Goal: Information Seeking & Learning: Learn about a topic

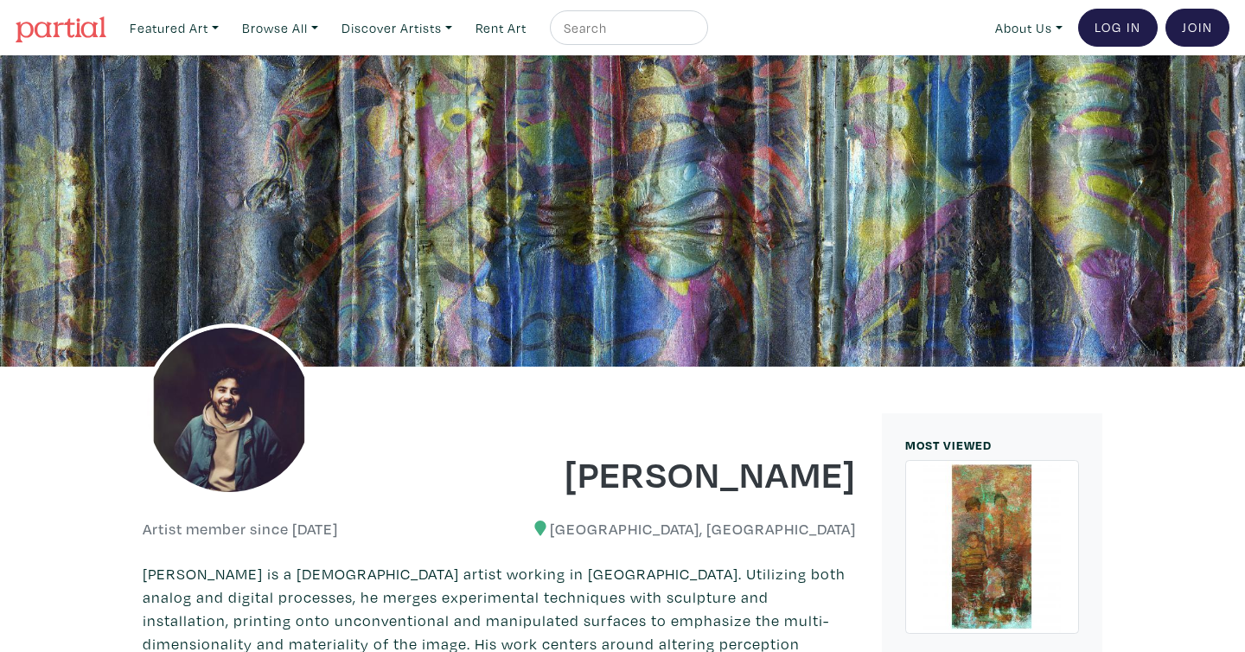
drag, startPoint x: 604, startPoint y: 475, endPoint x: 864, endPoint y: 475, distance: 259.4
click at [865, 476] on div "[PERSON_NAME]" at bounding box center [685, 461] width 370 height 70
copy h1 "[PERSON_NAME]"
drag, startPoint x: 610, startPoint y: 483, endPoint x: 859, endPoint y: 484, distance: 249.0
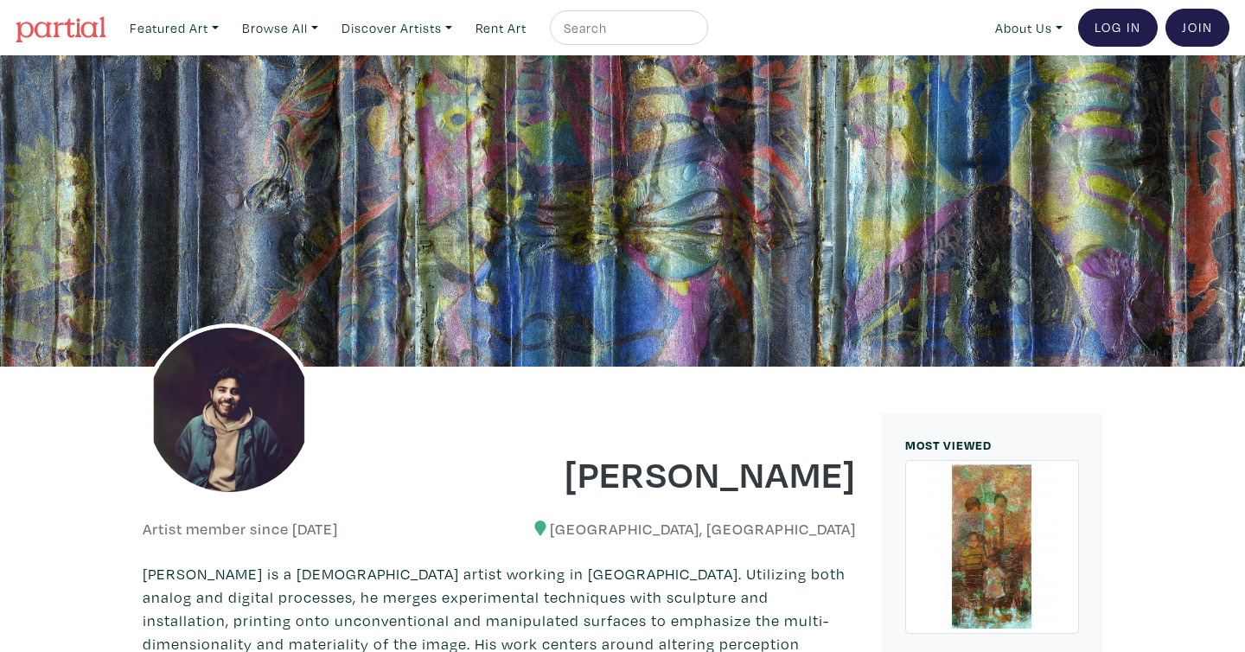
click at [859, 484] on div "[PERSON_NAME]" at bounding box center [685, 461] width 370 height 70
copy h1 "[PERSON_NAME]"
click at [626, 476] on h1 "[PERSON_NAME]" at bounding box center [685, 473] width 344 height 47
drag, startPoint x: 609, startPoint y: 475, endPoint x: 857, endPoint y: 474, distance: 247.2
click at [857, 474] on div "[PERSON_NAME]" at bounding box center [685, 461] width 370 height 70
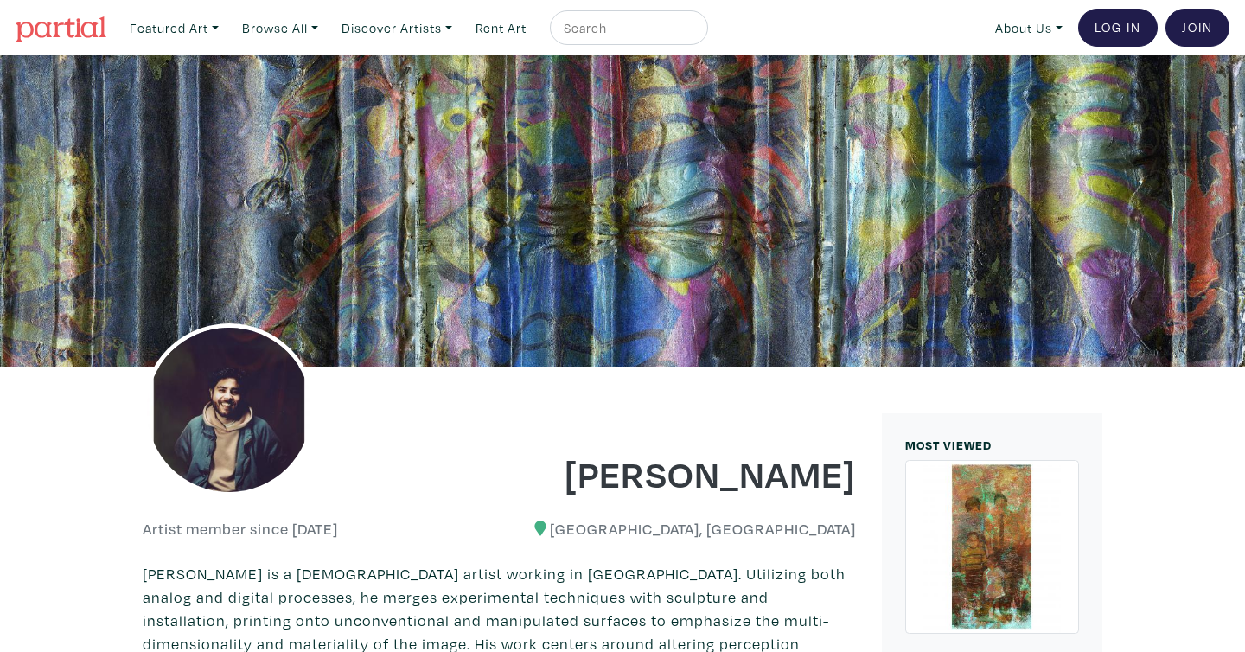
copy h1 "[PERSON_NAME]"
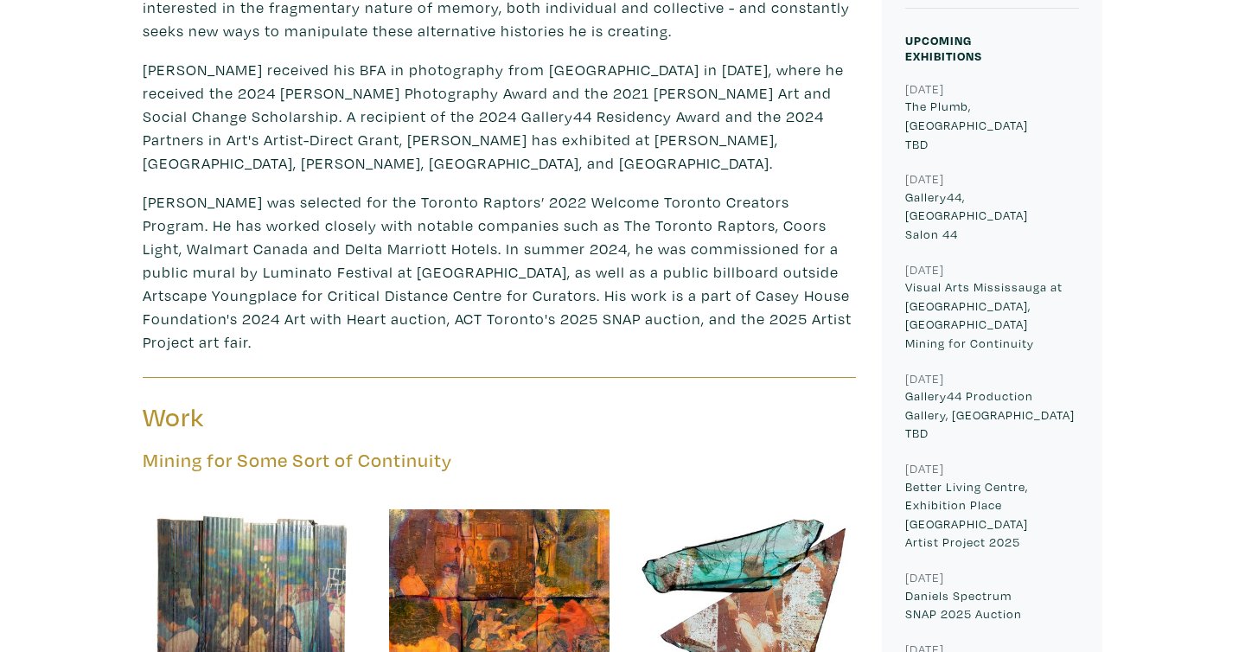
scroll to position [608, 0]
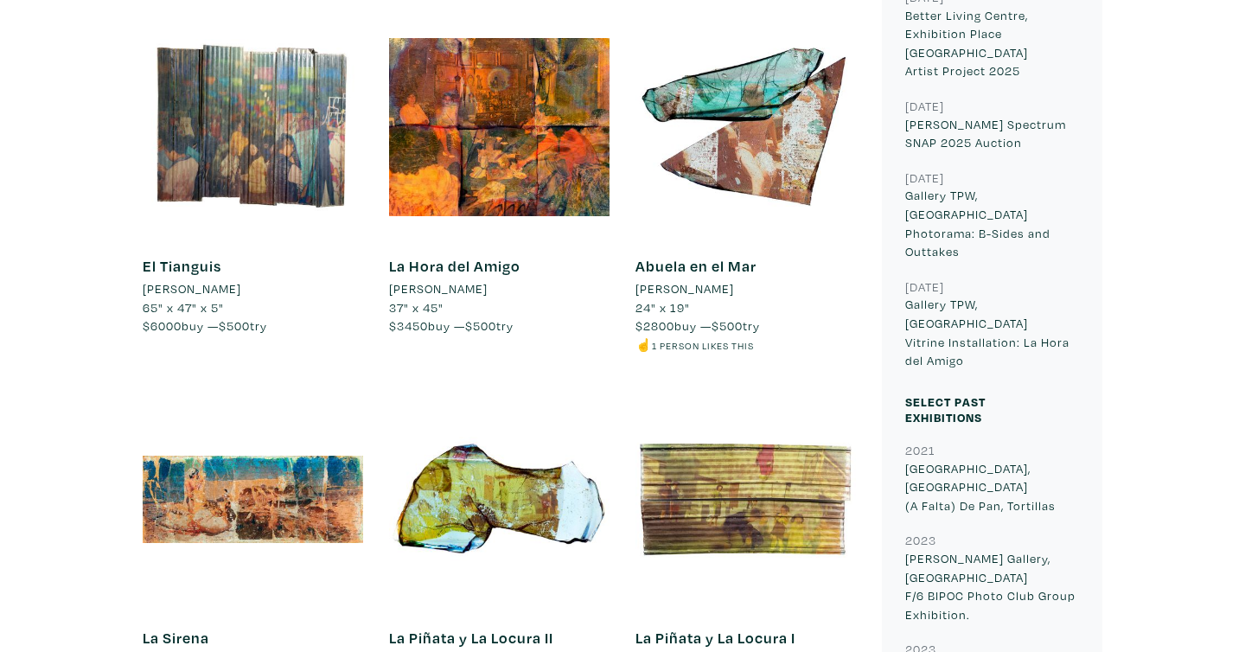
scroll to position [1364, 0]
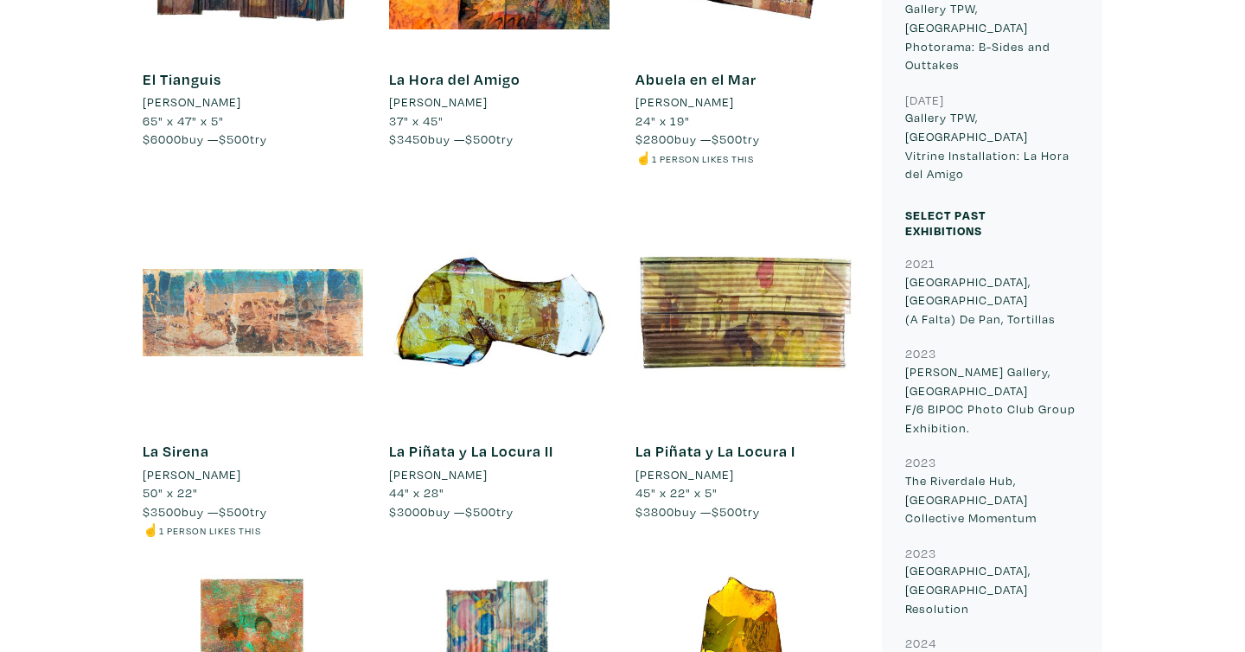
click at [242, 294] on div at bounding box center [253, 312] width 220 height 220
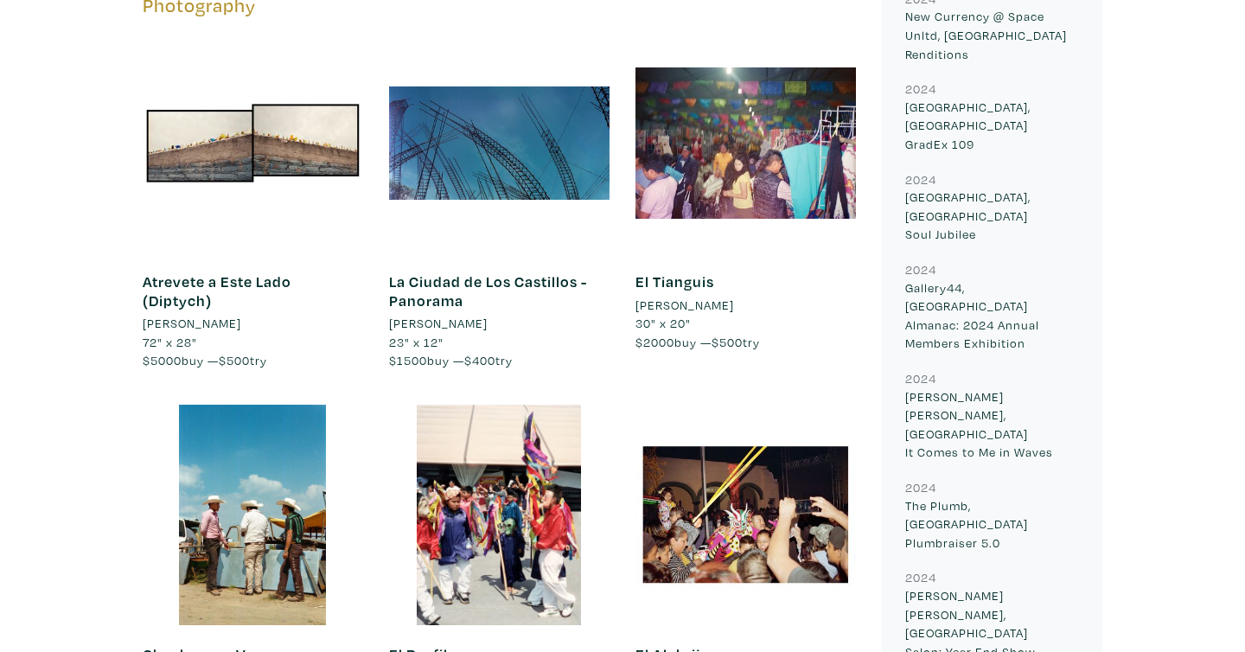
scroll to position [2276, 0]
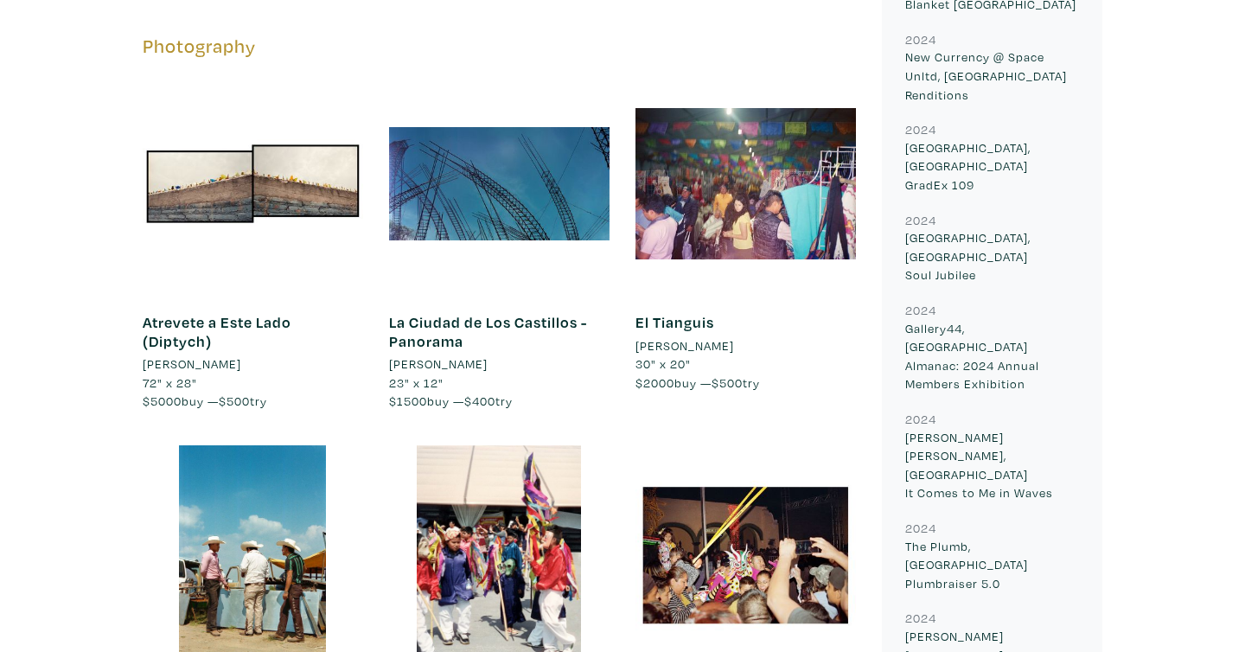
click at [682, 312] on link "El Tianguis" at bounding box center [674, 322] width 79 height 20
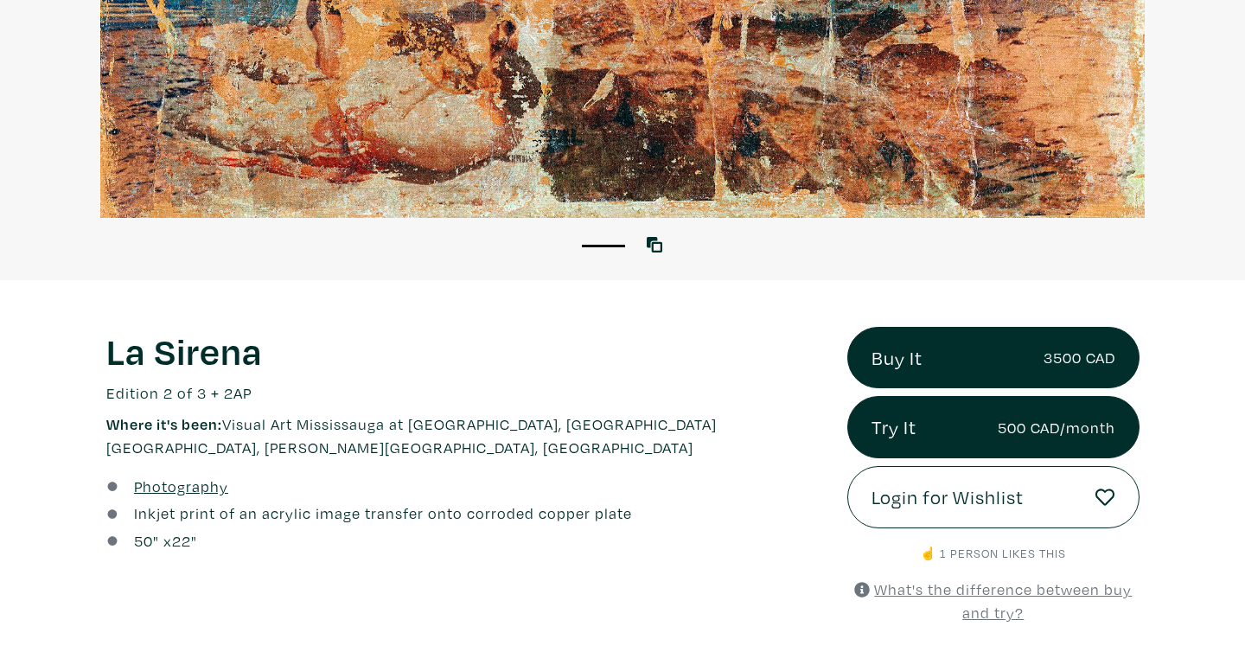
scroll to position [246, 0]
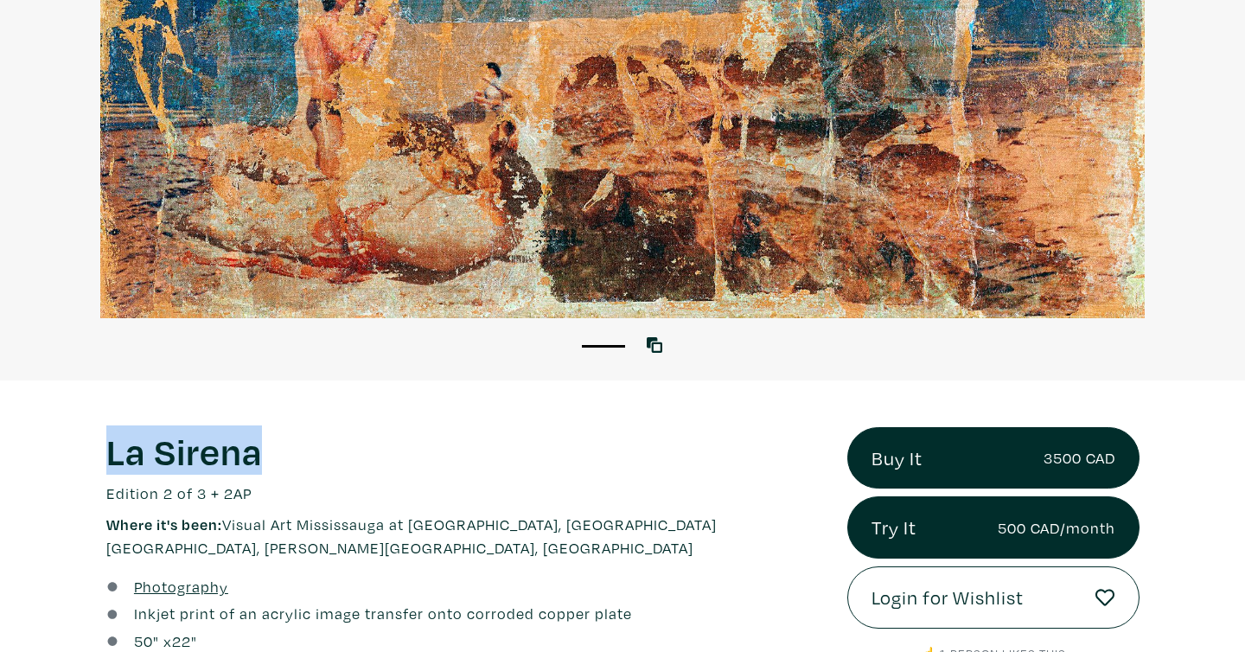
drag, startPoint x: 105, startPoint y: 460, endPoint x: 260, endPoint y: 464, distance: 155.7
click at [260, 464] on div "La Sirena Lorem ipsum dolor sit amet, consectetur adipiscing elit. Ut bibendum …" at bounding box center [464, 576] width 742 height 298
copy h1 "La Sirena"
click at [166, 456] on h1 "La Sirena" at bounding box center [464, 450] width 716 height 47
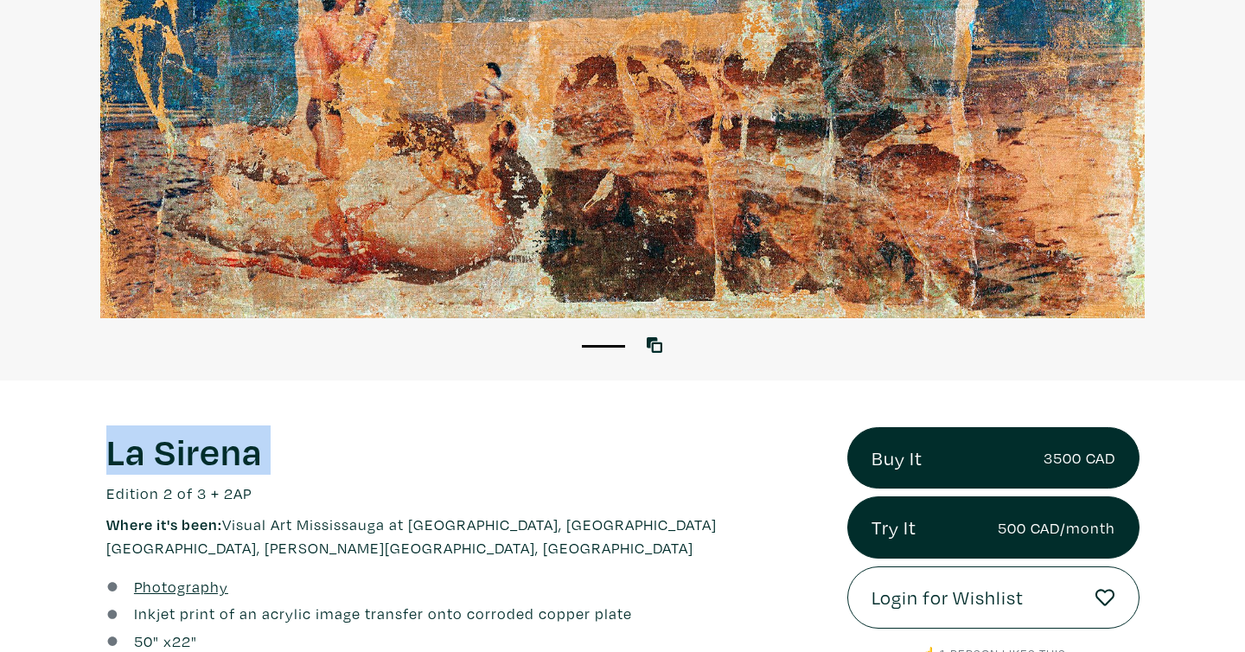
click at [166, 456] on h1 "La Sirena" at bounding box center [464, 450] width 716 height 47
copy div "La Sirena Lorem ipsum dolor sit amet, consectetur adipiscing elit. Ut bibendum …"
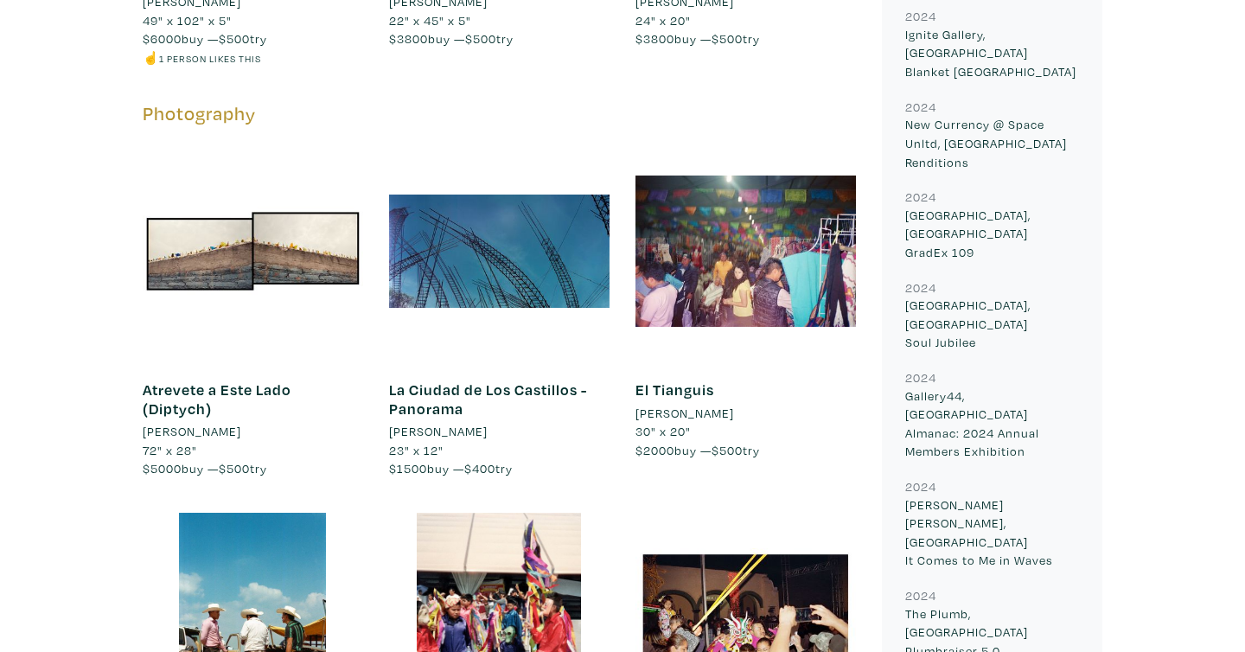
scroll to position [2172, 0]
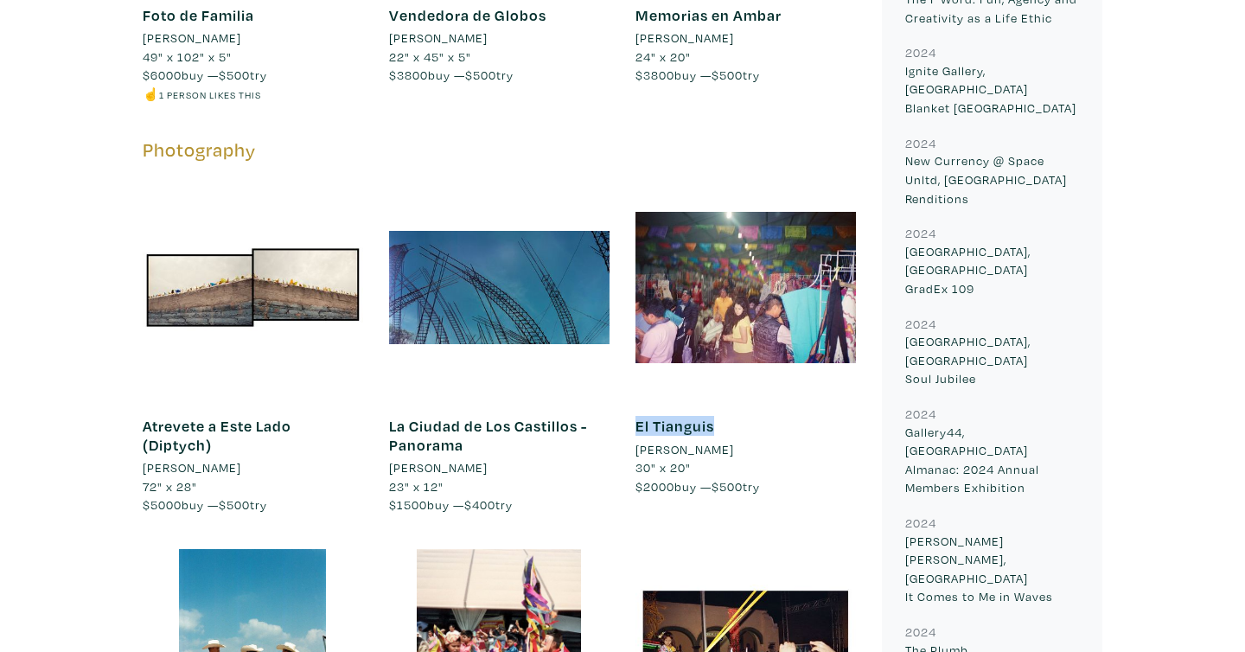
drag, startPoint x: 747, startPoint y: 403, endPoint x: 635, endPoint y: 405, distance: 112.4
click at [635, 417] on h6 "El Tianguis" at bounding box center [745, 426] width 220 height 19
copy link "El Tianguis"
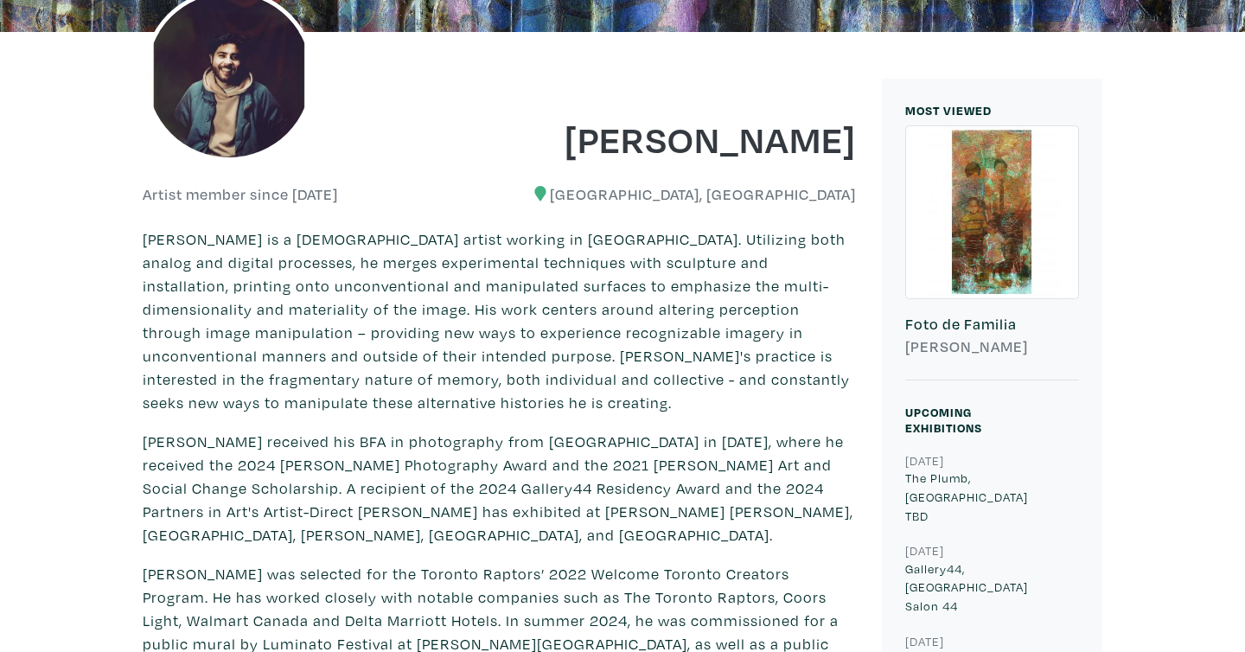
scroll to position [0, 0]
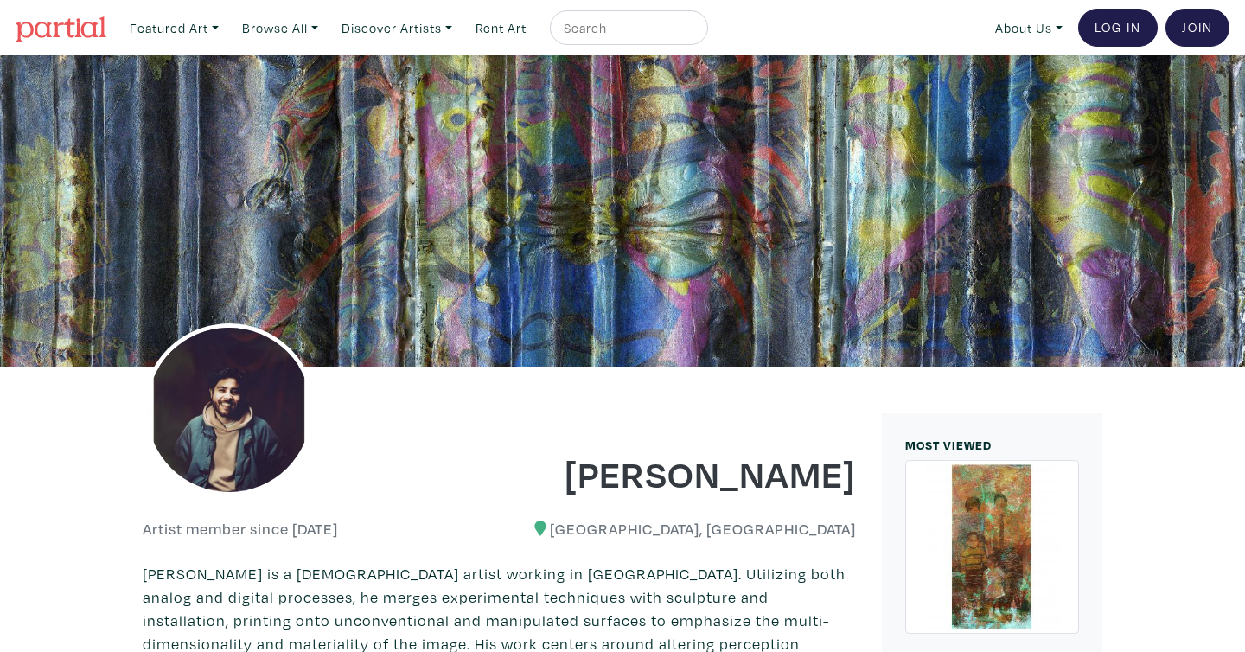
drag, startPoint x: 609, startPoint y: 463, endPoint x: 852, endPoint y: 464, distance: 242.9
click at [852, 464] on h1 "[PERSON_NAME]" at bounding box center [685, 473] width 344 height 47
copy h1 "[PERSON_NAME]"
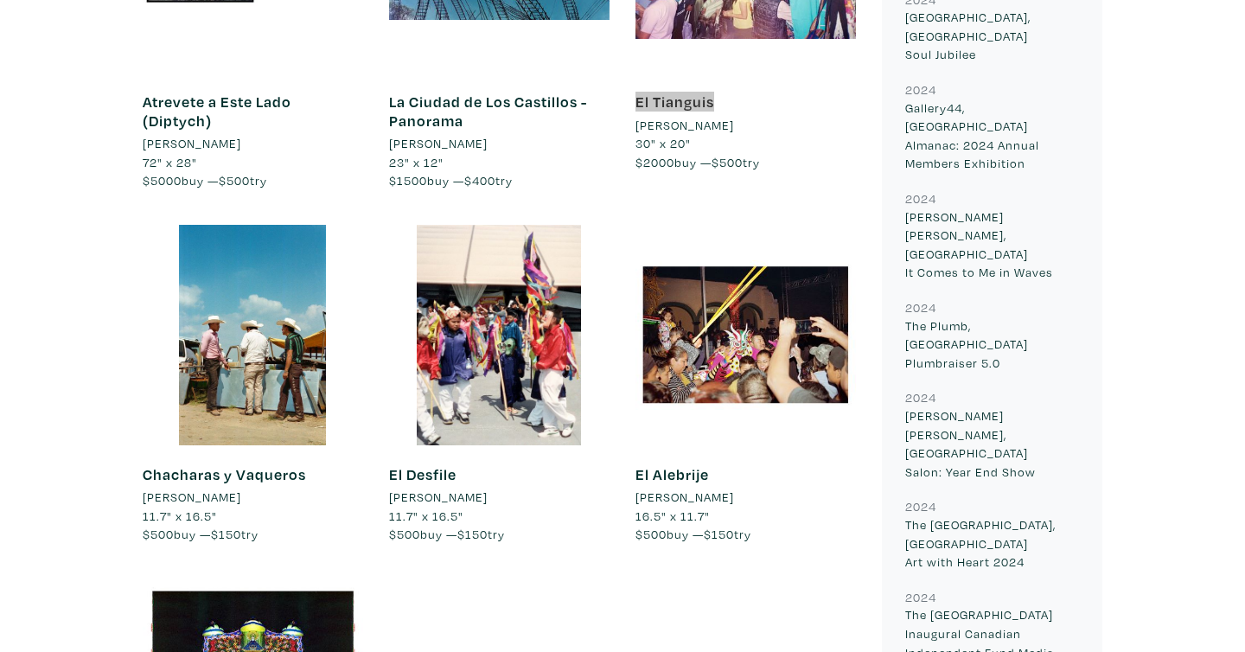
scroll to position [2506, 0]
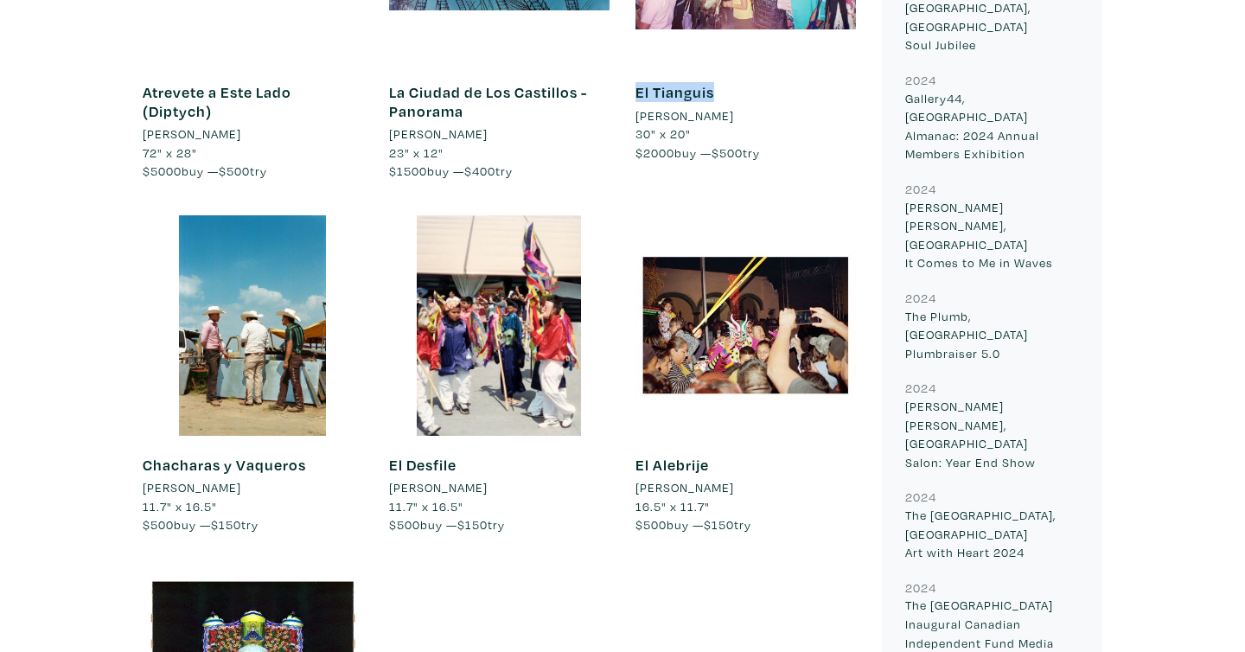
copy h1 "[PERSON_NAME]"
drag, startPoint x: 497, startPoint y: 443, endPoint x: 386, endPoint y: 443, distance: 110.7
click at [386, 443] on div "El Desfile Ernesto Cabral 11.7" x 16.5" $500 buy — $150 try #candid #colorful #…" at bounding box center [499, 392] width 246 height 354
copy link "El Desfile"
click at [429, 455] on link "El Desfile" at bounding box center [422, 465] width 67 height 20
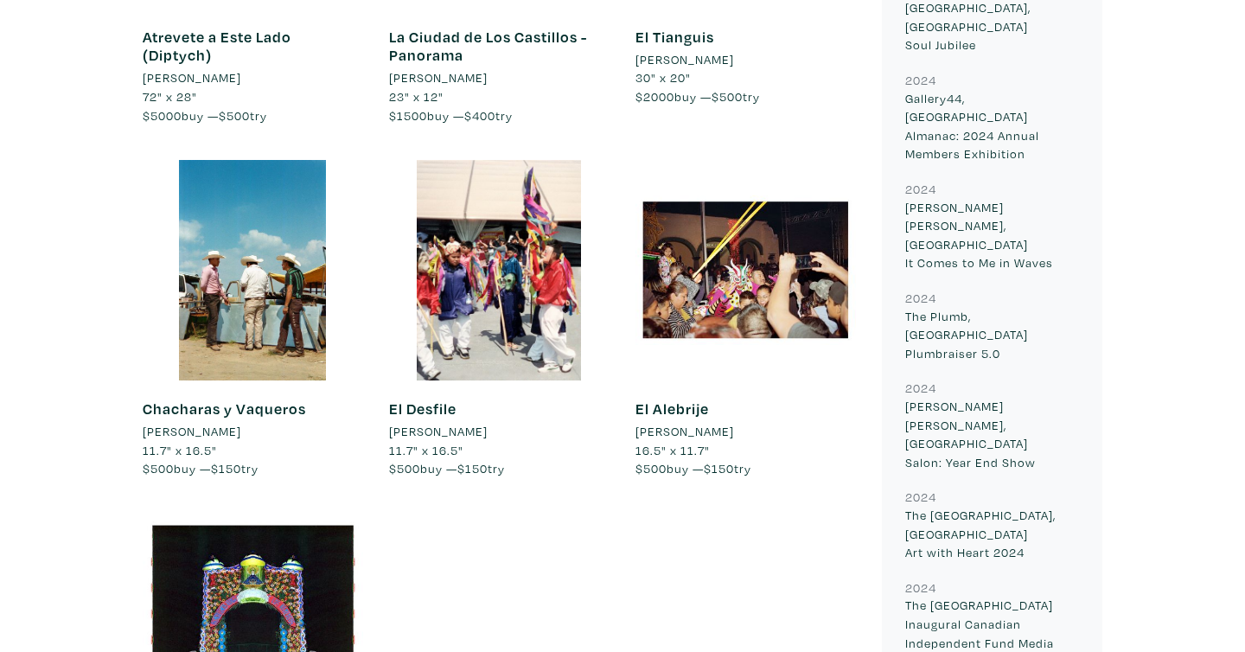
scroll to position [2506, 0]
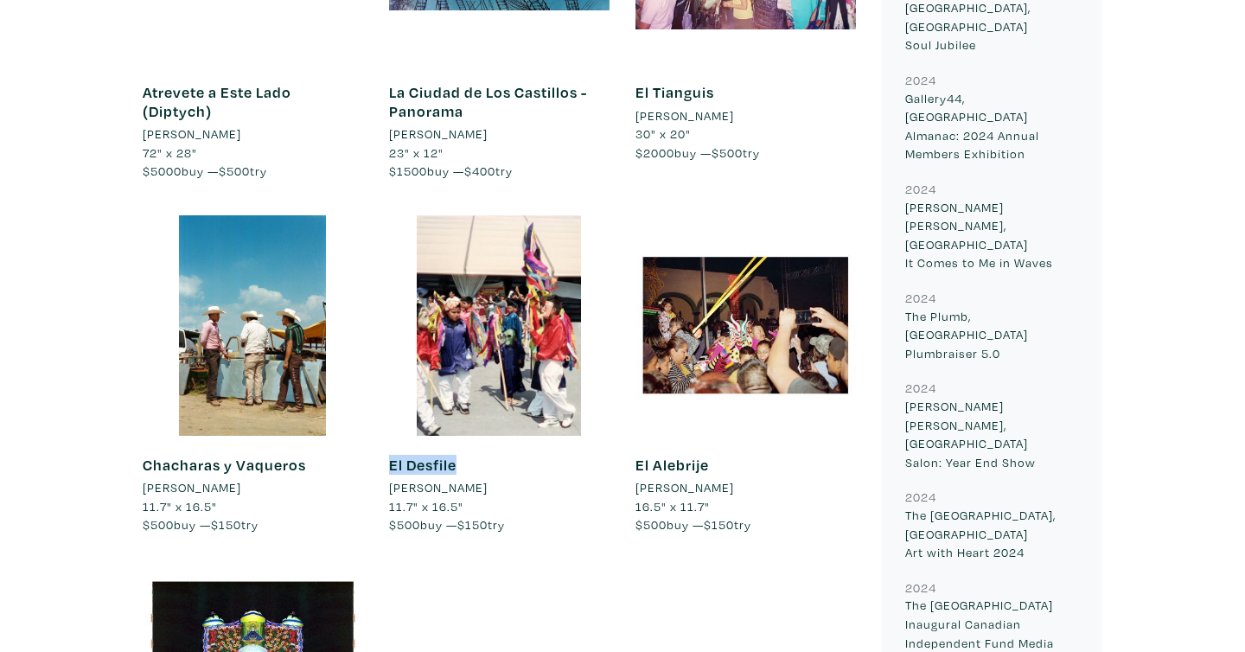
drag, startPoint x: 463, startPoint y: 439, endPoint x: 377, endPoint y: 438, distance: 86.5
click at [377, 439] on div "El Desfile Ernesto Cabral 11.7" x 16.5" $500 buy — $150 try #lucha libre #parad…" at bounding box center [499, 392] width 246 height 354
copy link "El Desfile"
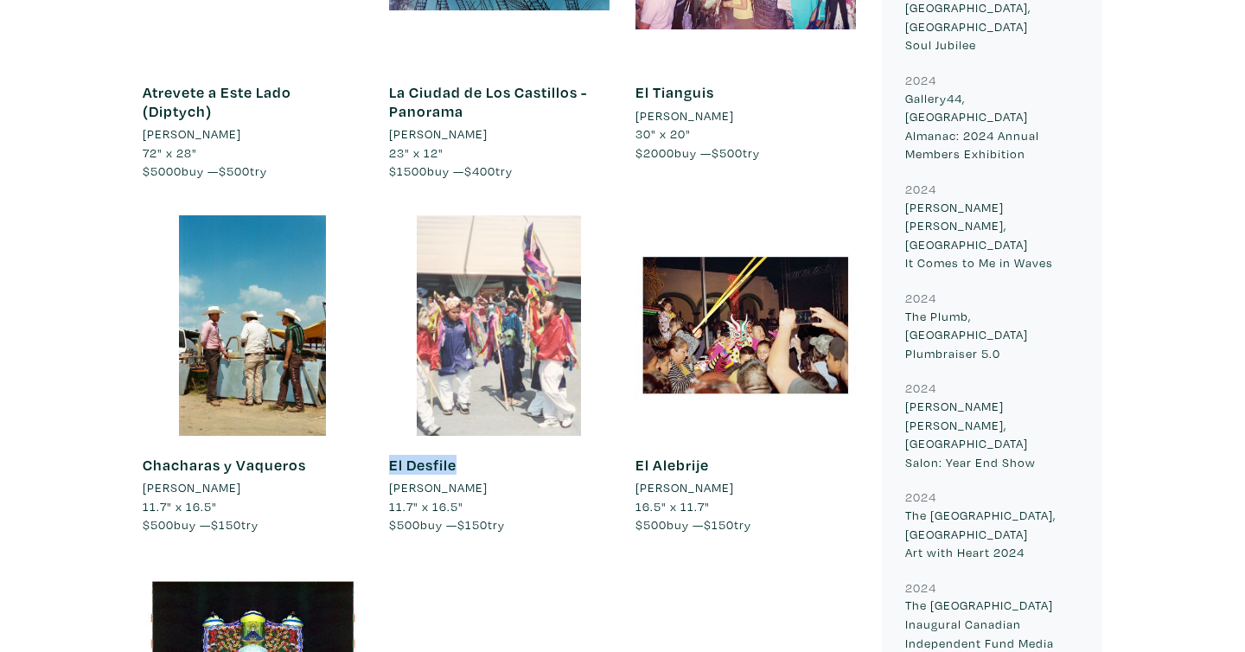
click at [448, 401] on div at bounding box center [499, 325] width 220 height 220
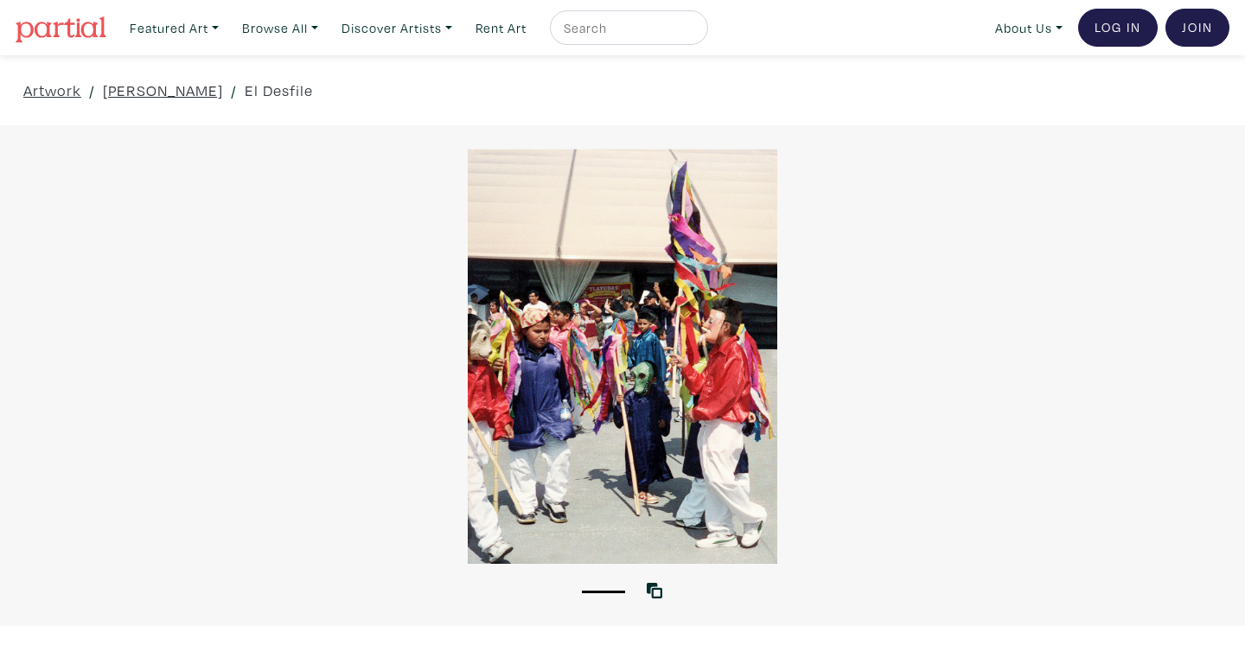
click at [839, 181] on div at bounding box center [622, 356] width 1245 height 415
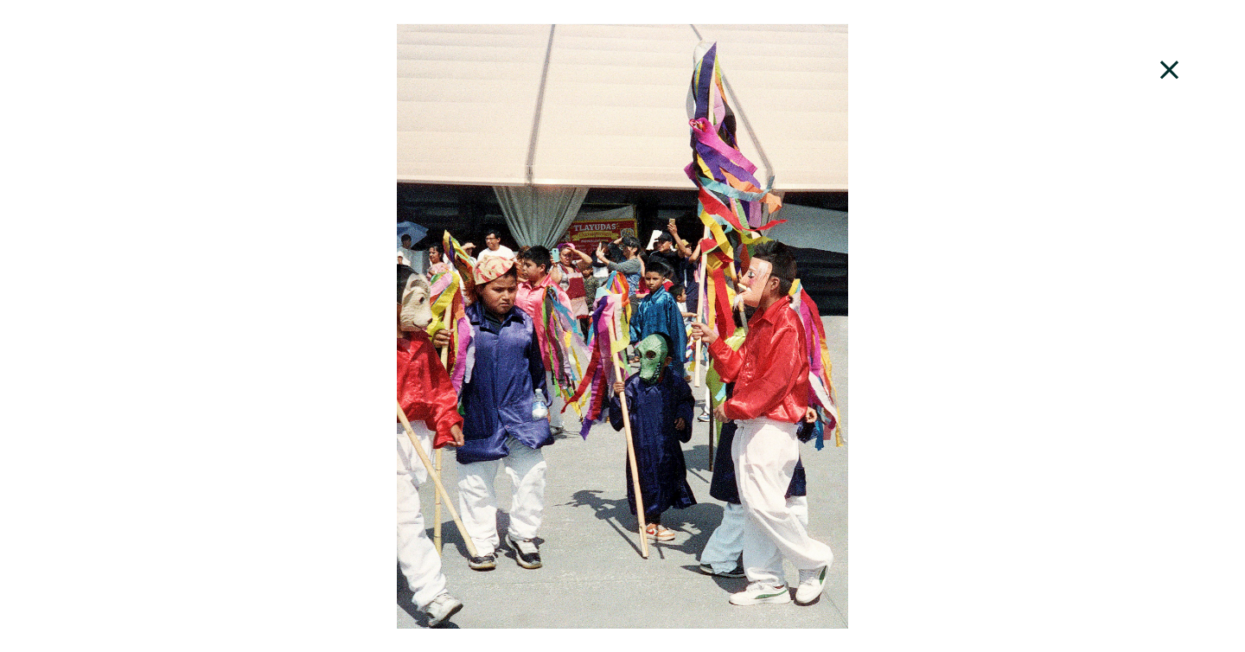
click at [1178, 62] on icon at bounding box center [1169, 70] width 59 height 47
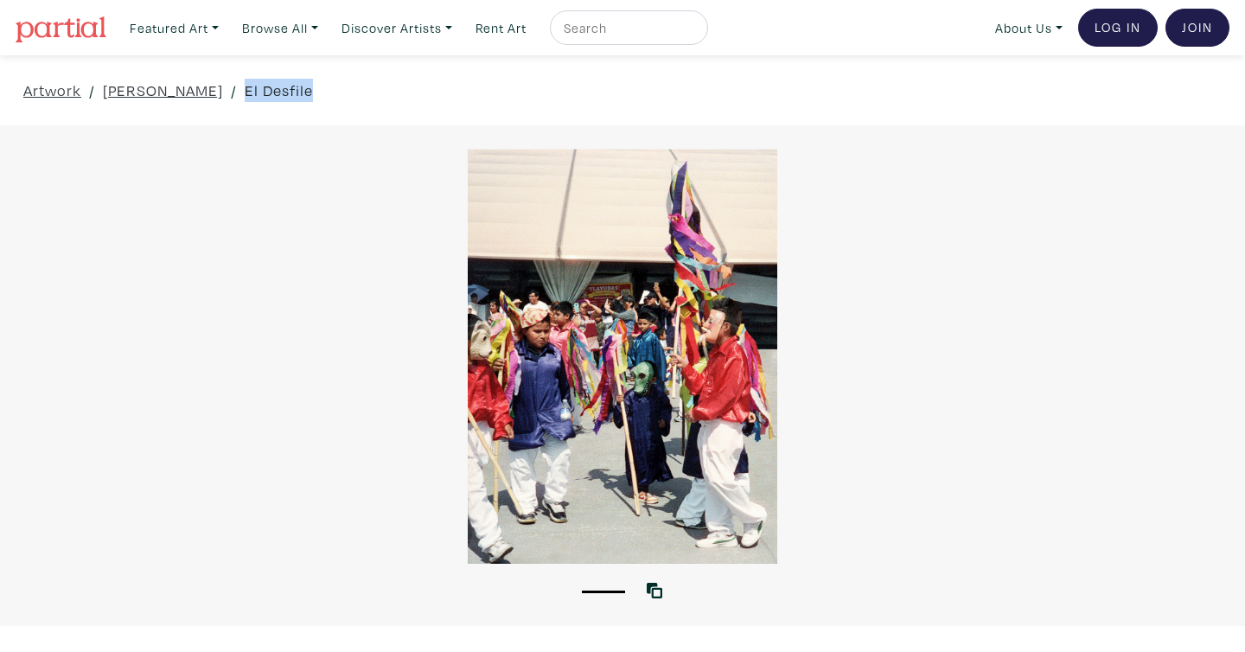
drag, startPoint x: 335, startPoint y: 90, endPoint x: 232, endPoint y: 93, distance: 102.9
click at [232, 93] on div "Artwork / [PERSON_NAME] / El Desfile" at bounding box center [622, 90] width 1245 height 70
copy link "El Desfile"
